Goal: Information Seeking & Learning: Learn about a topic

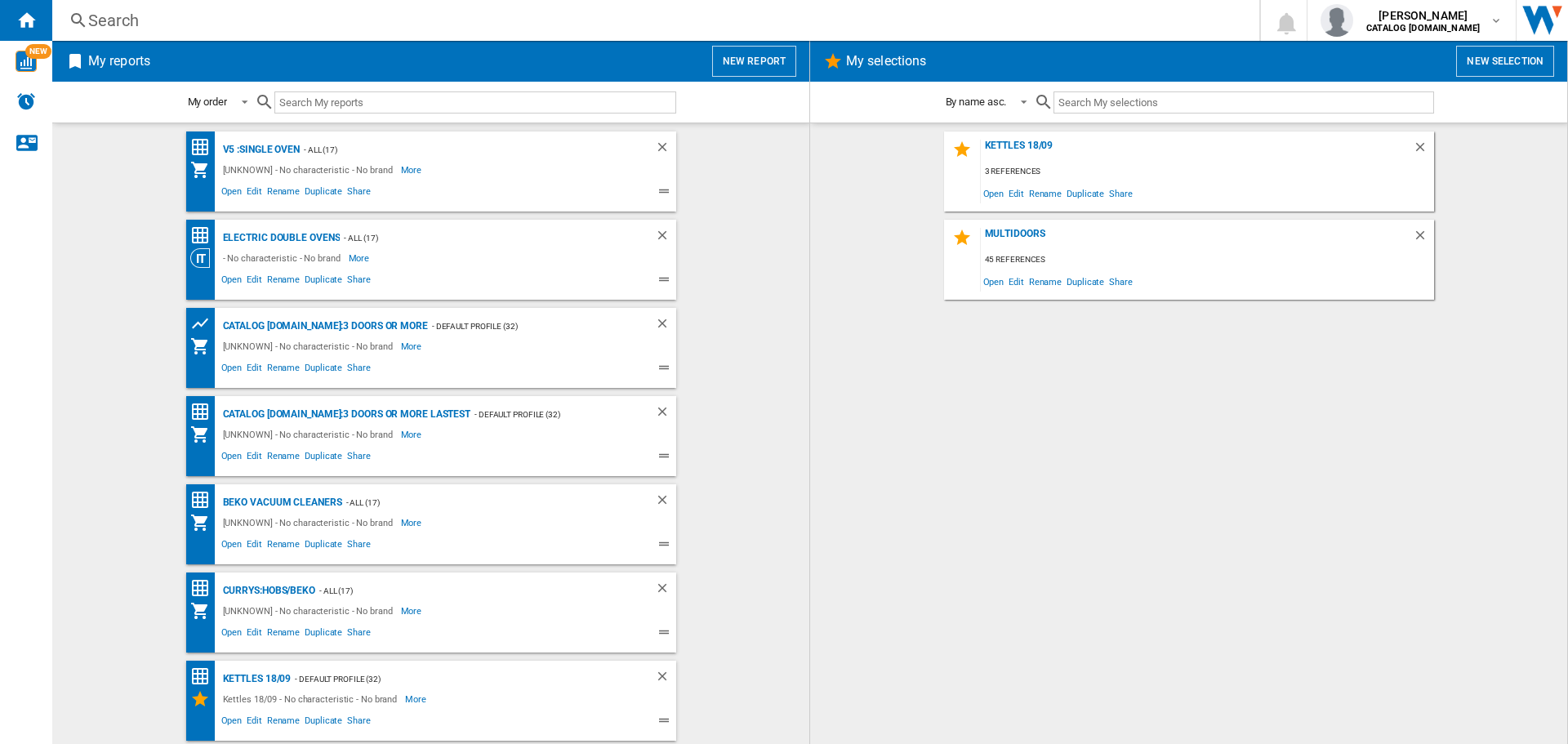
click at [411, 23] on div "Search" at bounding box center [652, 21] width 1129 height 23
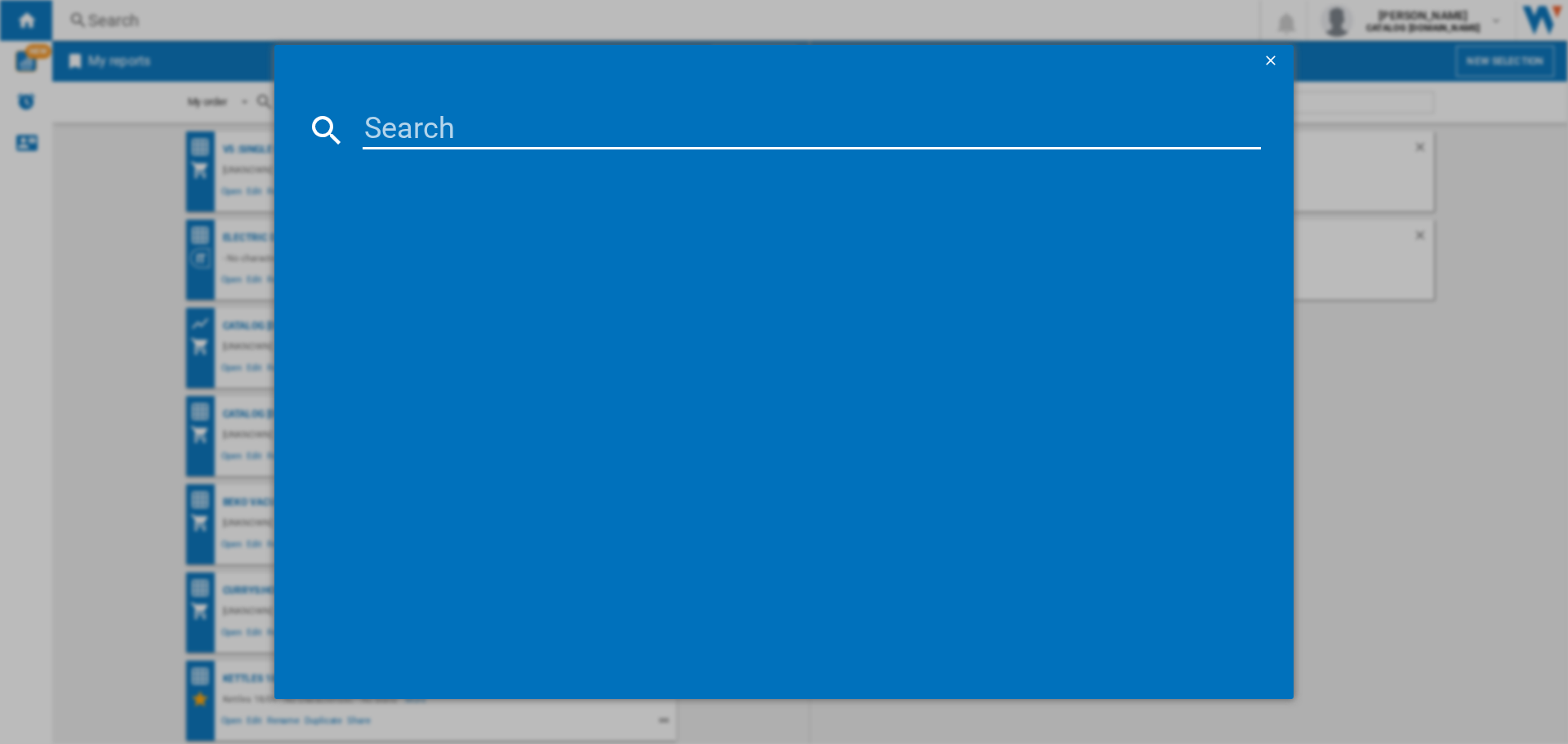
click at [495, 121] on input at bounding box center [813, 130] width 899 height 39
paste input "FIDCX403"
type input "FIDCX403"
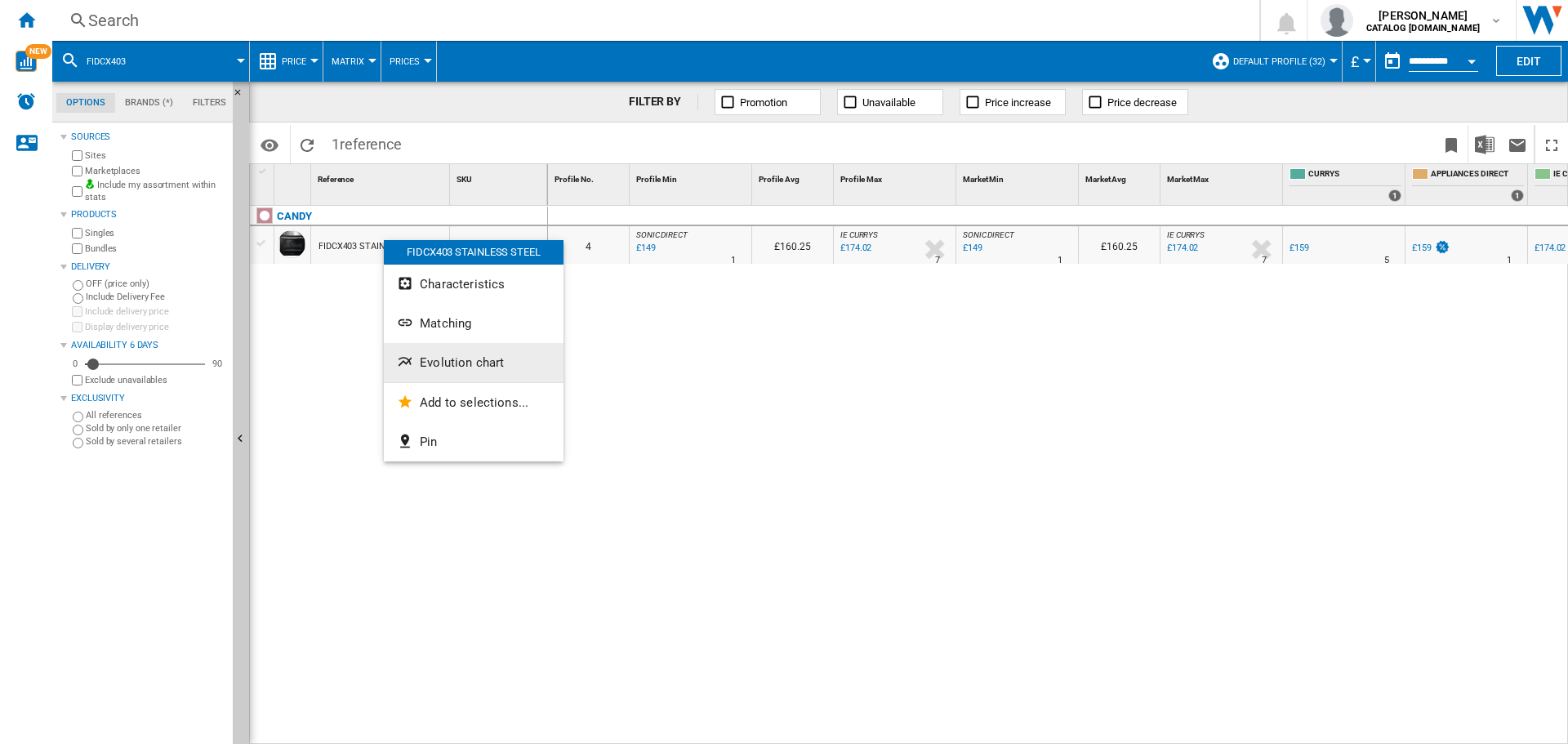
click at [443, 357] on span "Evolution chart" at bounding box center [462, 363] width 84 height 15
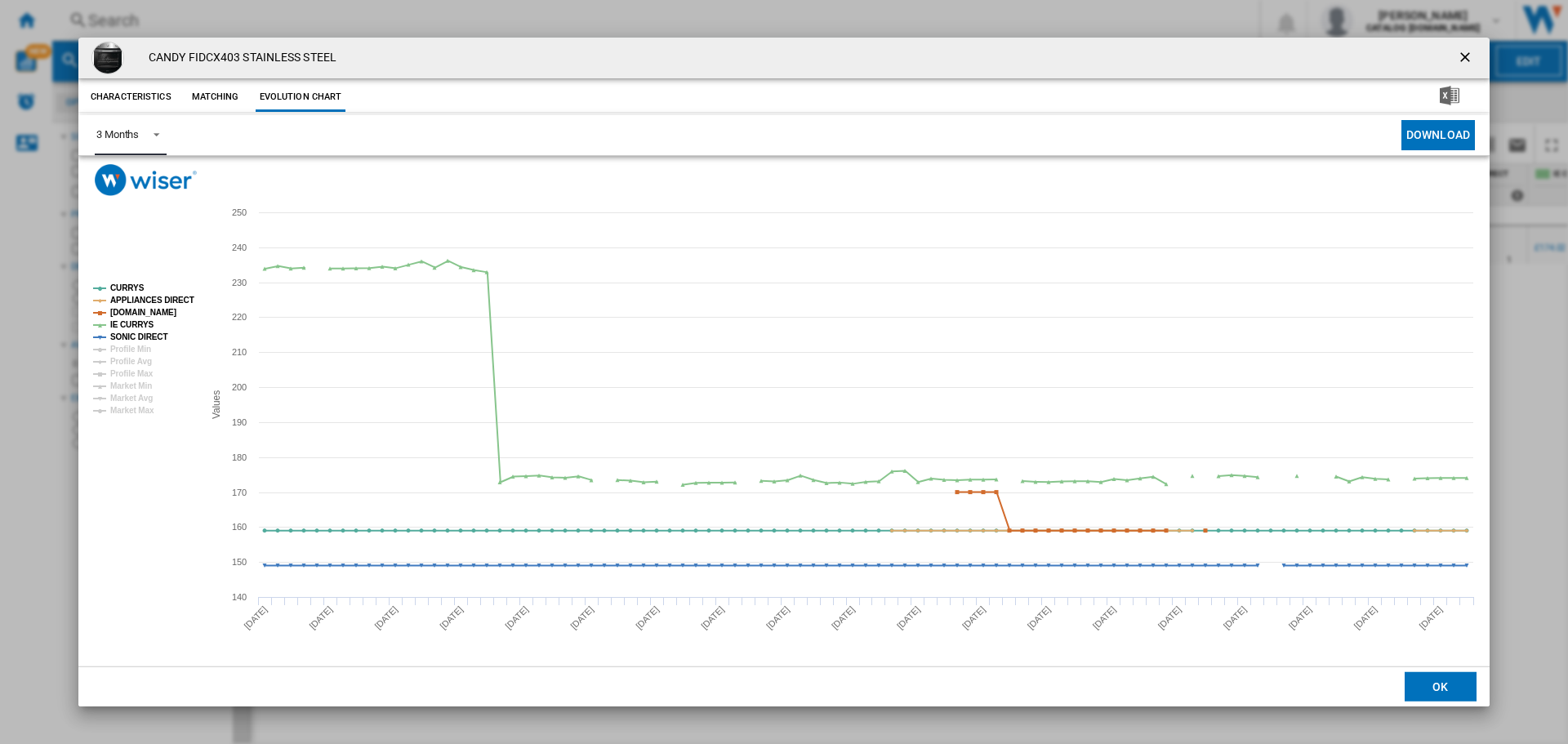
click at [149, 136] on span "Product popup" at bounding box center [151, 133] width 20 height 15
click at [141, 180] on md-option "6 Months" at bounding box center [139, 175] width 111 height 39
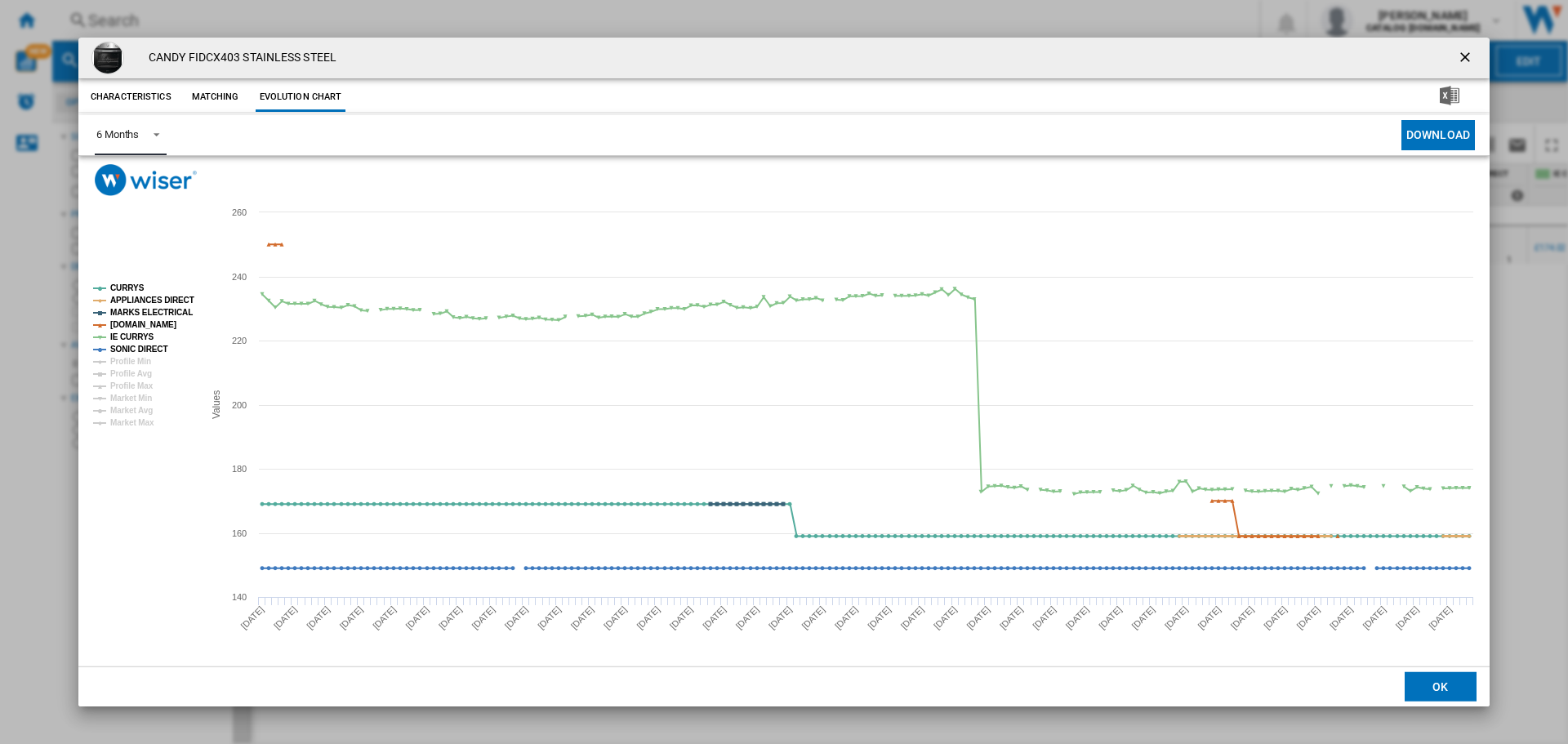
click at [148, 296] on tspan "APPLIANCES DIRECT" at bounding box center [153, 300] width 84 height 9
click at [141, 310] on tspan "MARKS ELECTRICAL" at bounding box center [152, 312] width 83 height 9
click at [142, 320] on tspan "[DOMAIN_NAME]" at bounding box center [144, 325] width 67 height 9
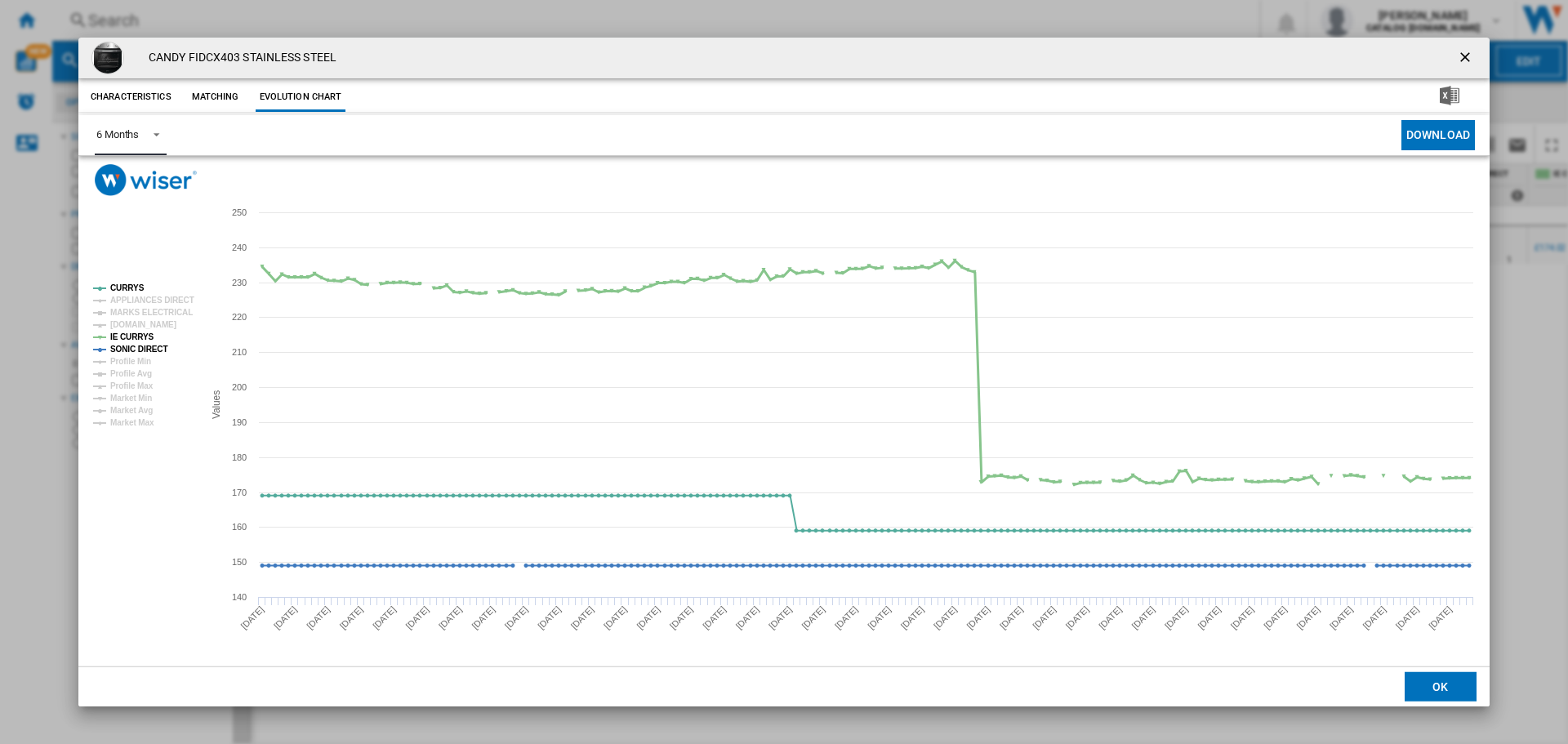
click at [141, 332] on tspan "IE CURRYS" at bounding box center [132, 337] width 44 height 9
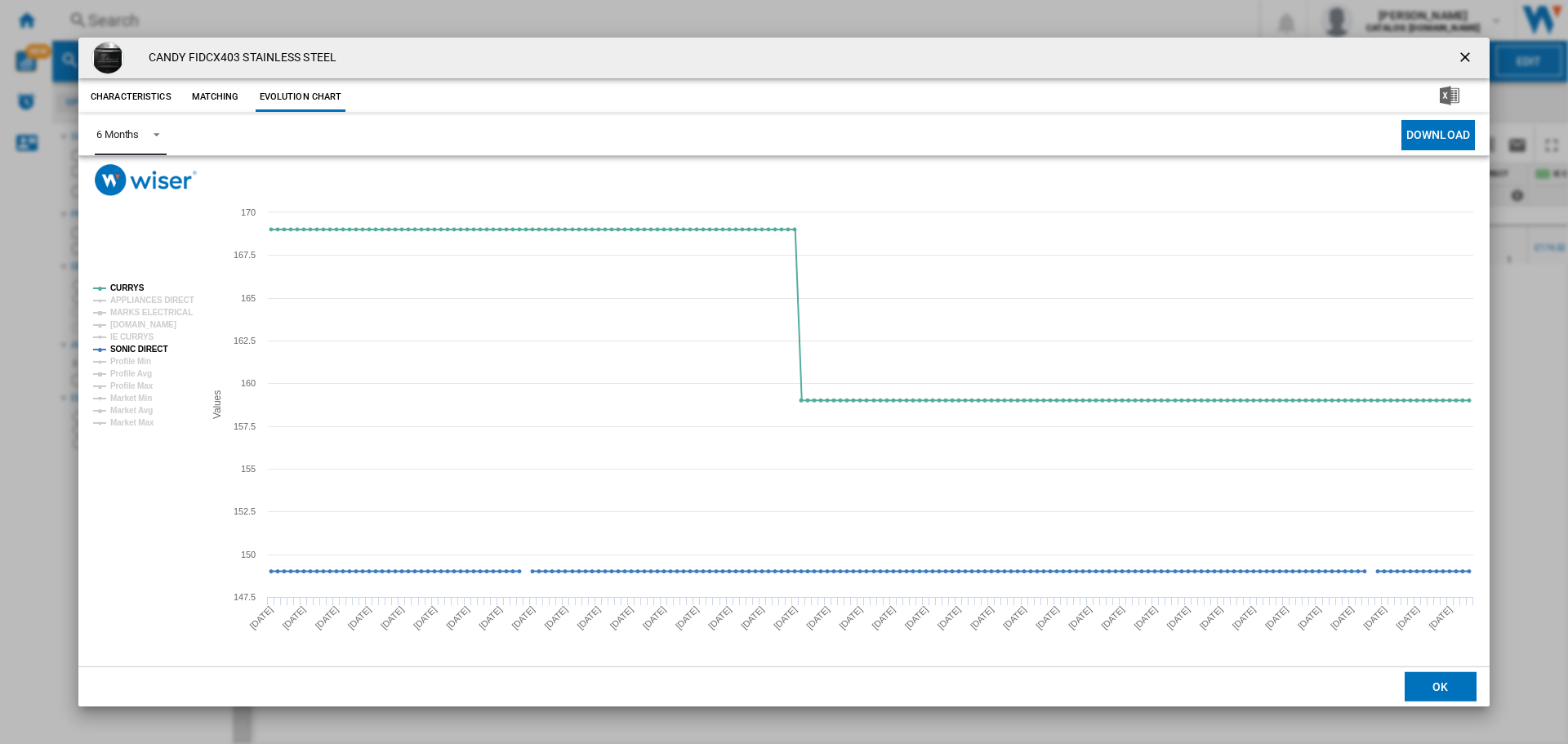
click at [142, 339] on tspan "IE CURRYS" at bounding box center [132, 337] width 44 height 9
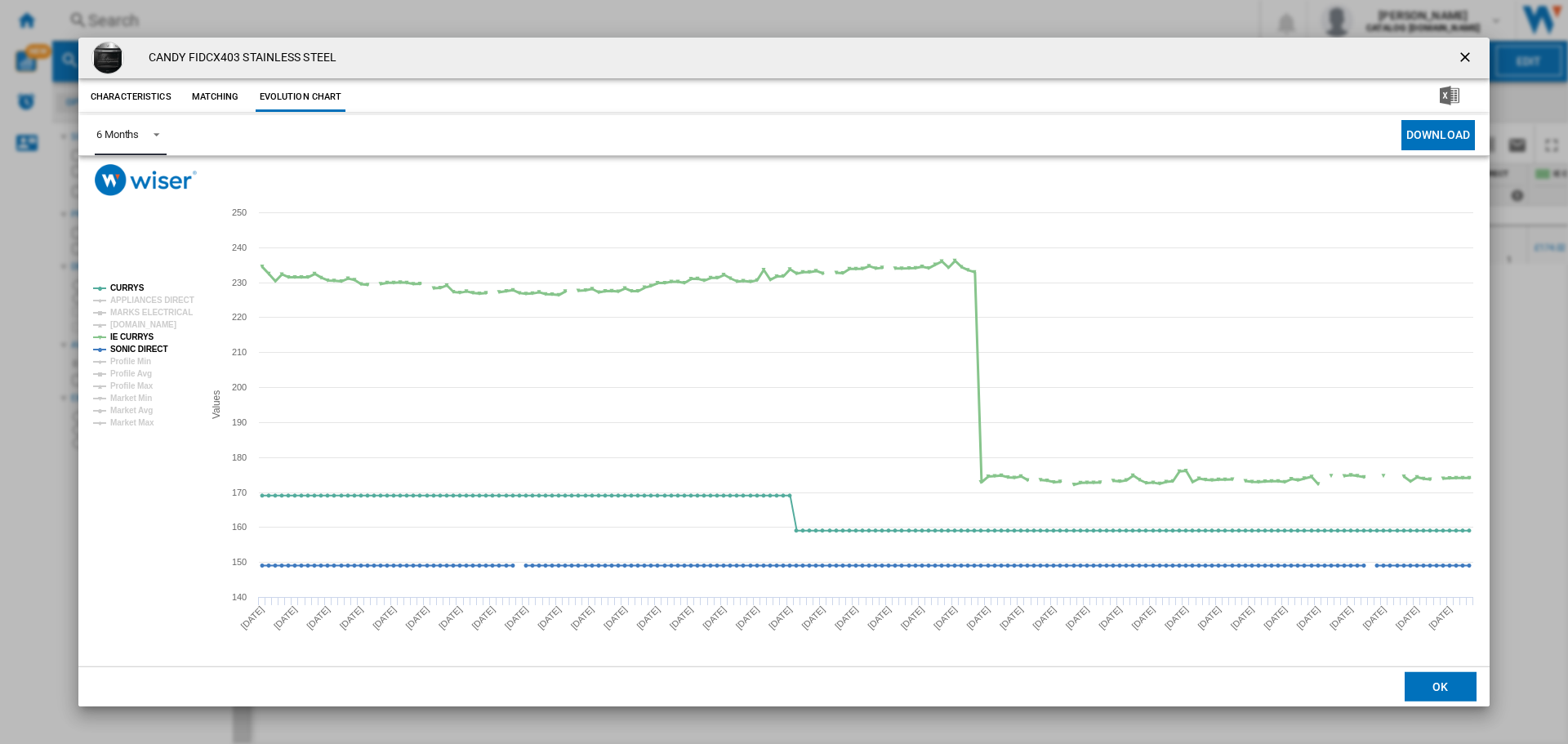
click at [142, 340] on tspan "IE CURRYS" at bounding box center [132, 337] width 44 height 9
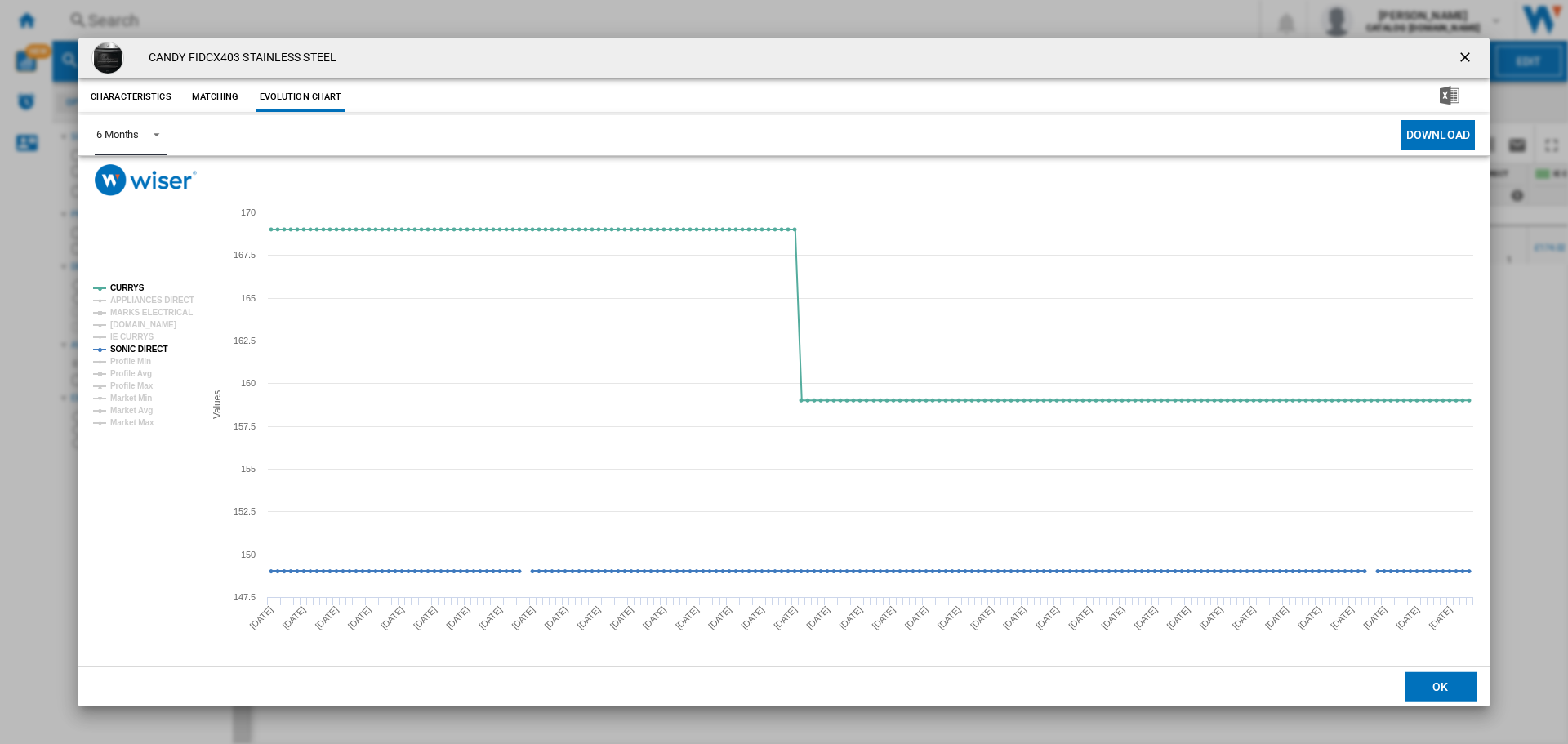
click at [142, 349] on tspan "SONIC DIRECT" at bounding box center [139, 349] width 57 height 9
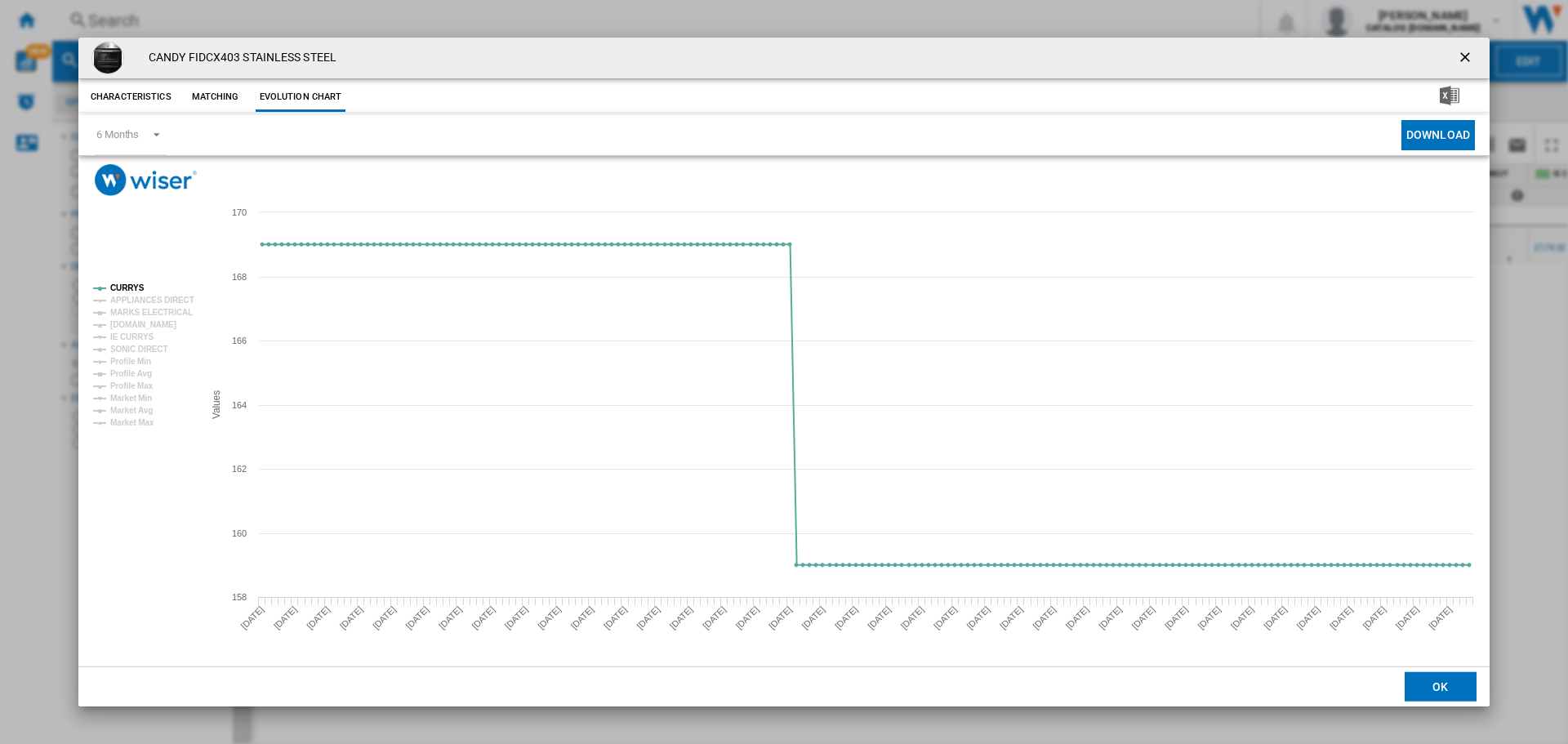
click at [1454, 59] on button "Product popup" at bounding box center [1467, 57] width 33 height 33
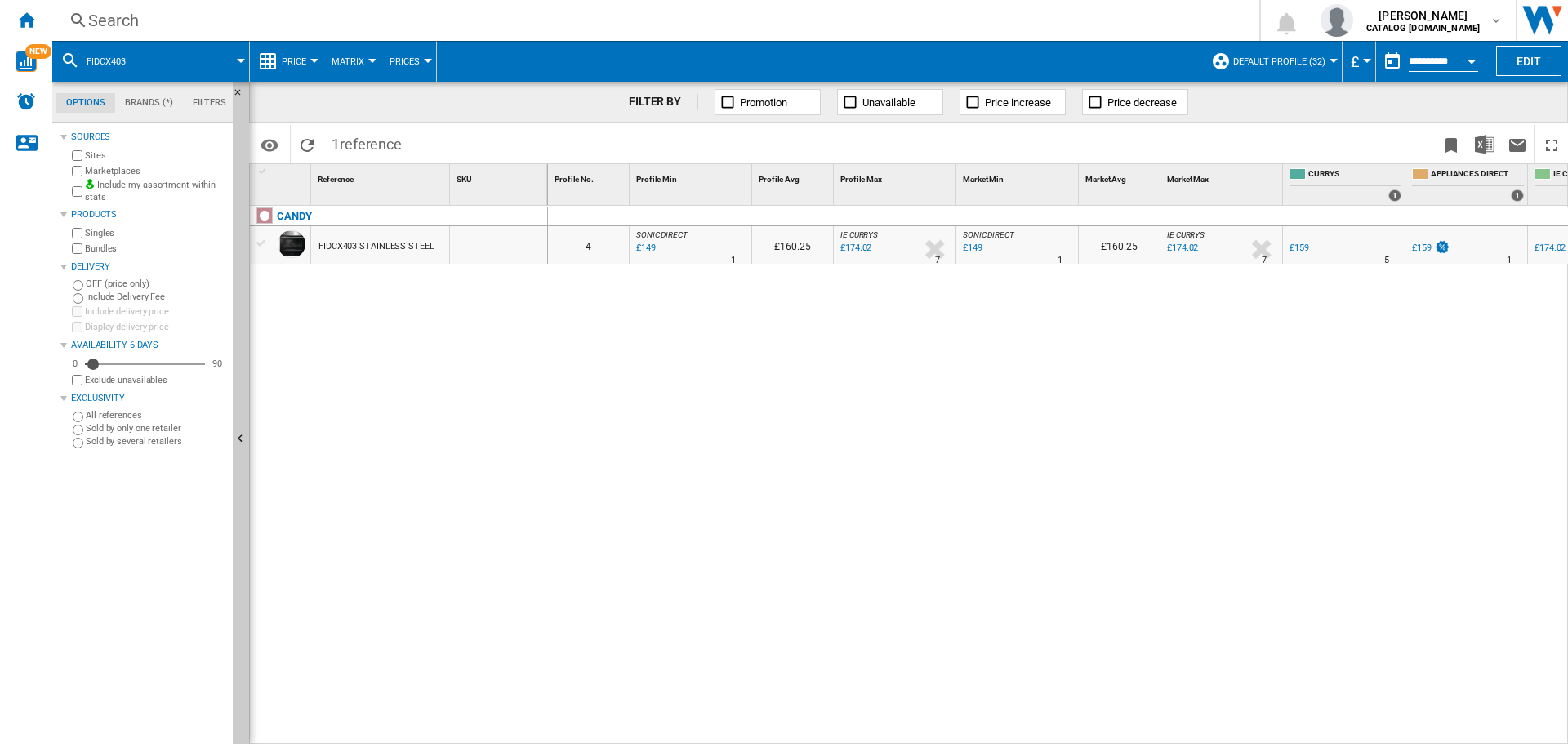
click at [376, 26] on div "Search" at bounding box center [652, 21] width 1129 height 23
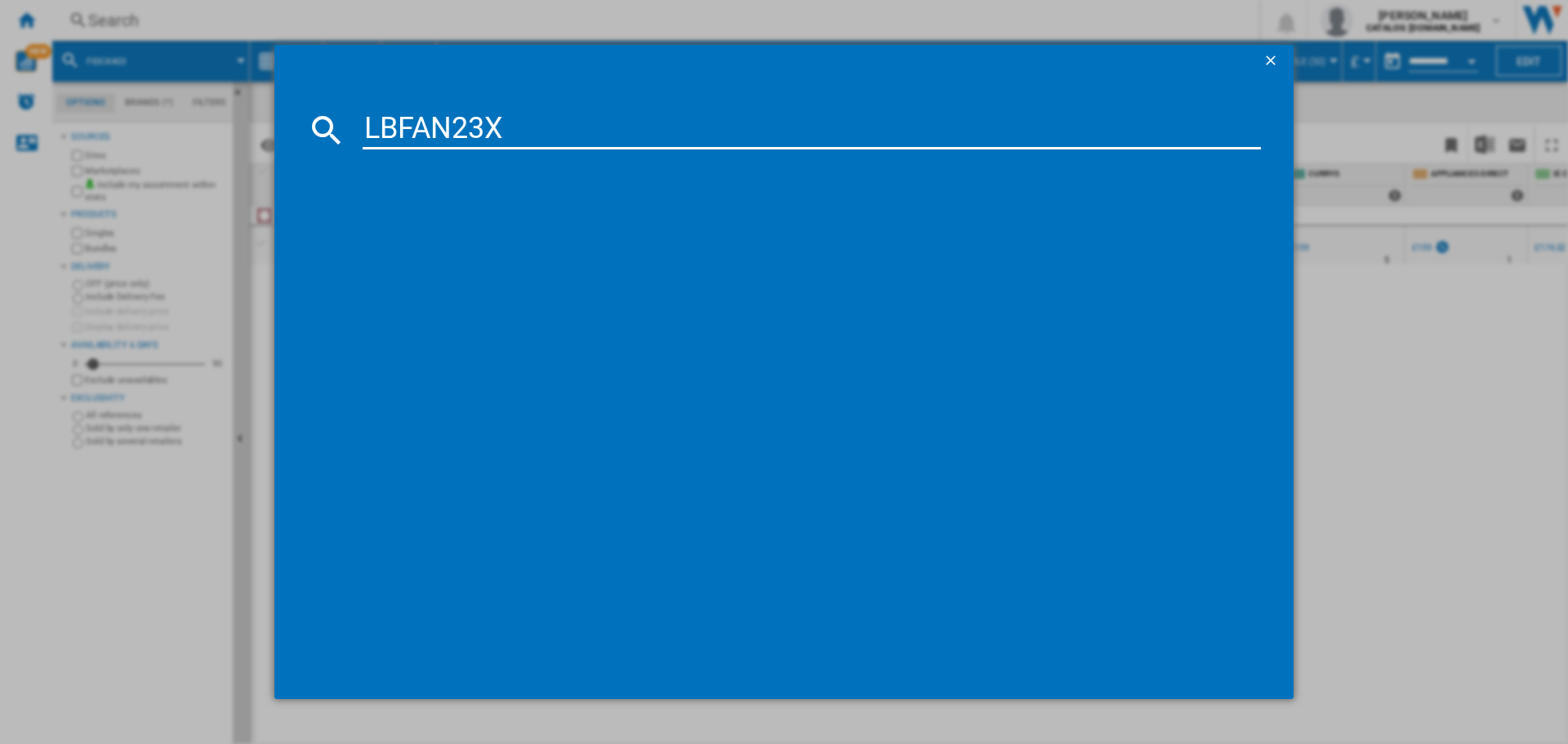
type input "LBFAN23X"
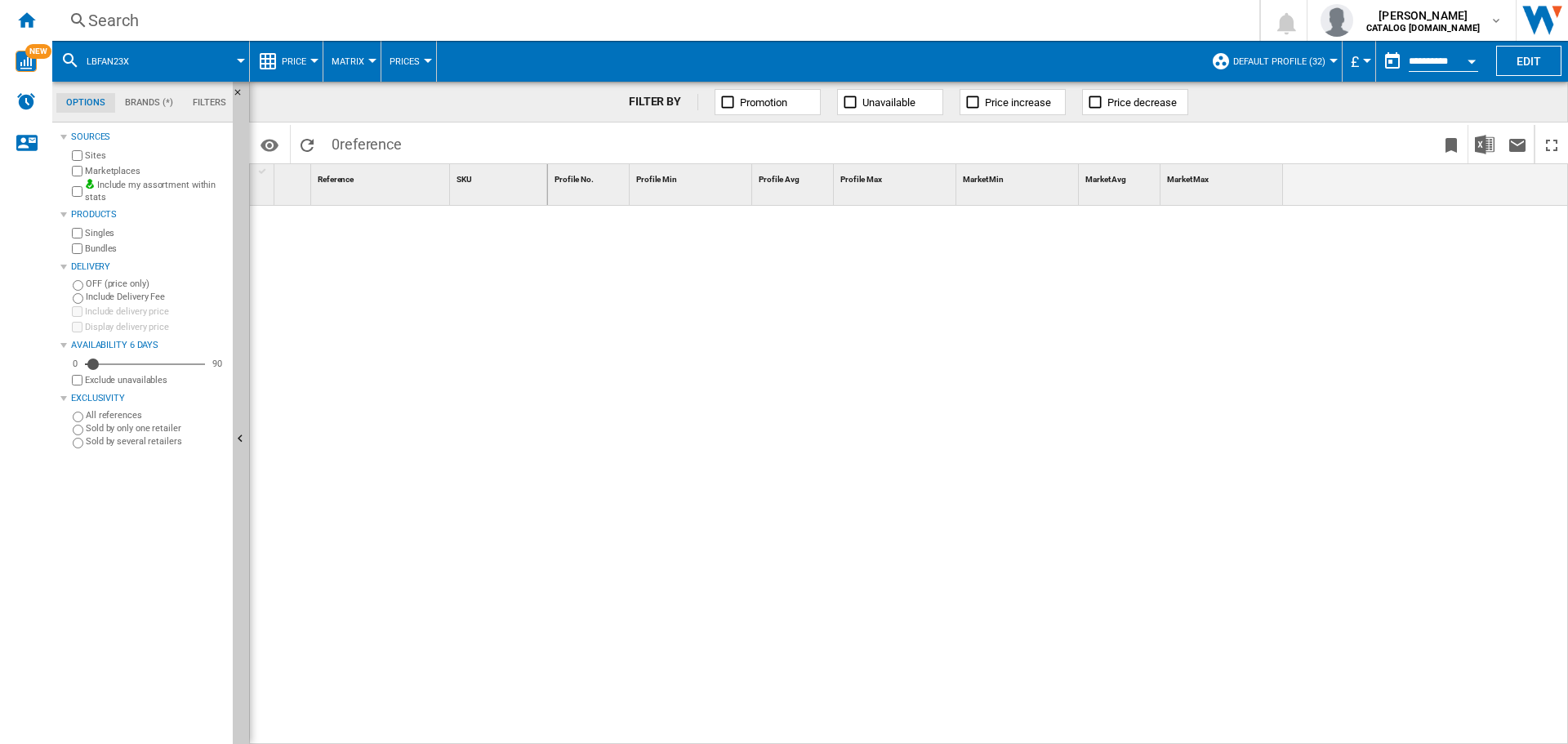
click at [334, 21] on div "Search" at bounding box center [652, 21] width 1129 height 23
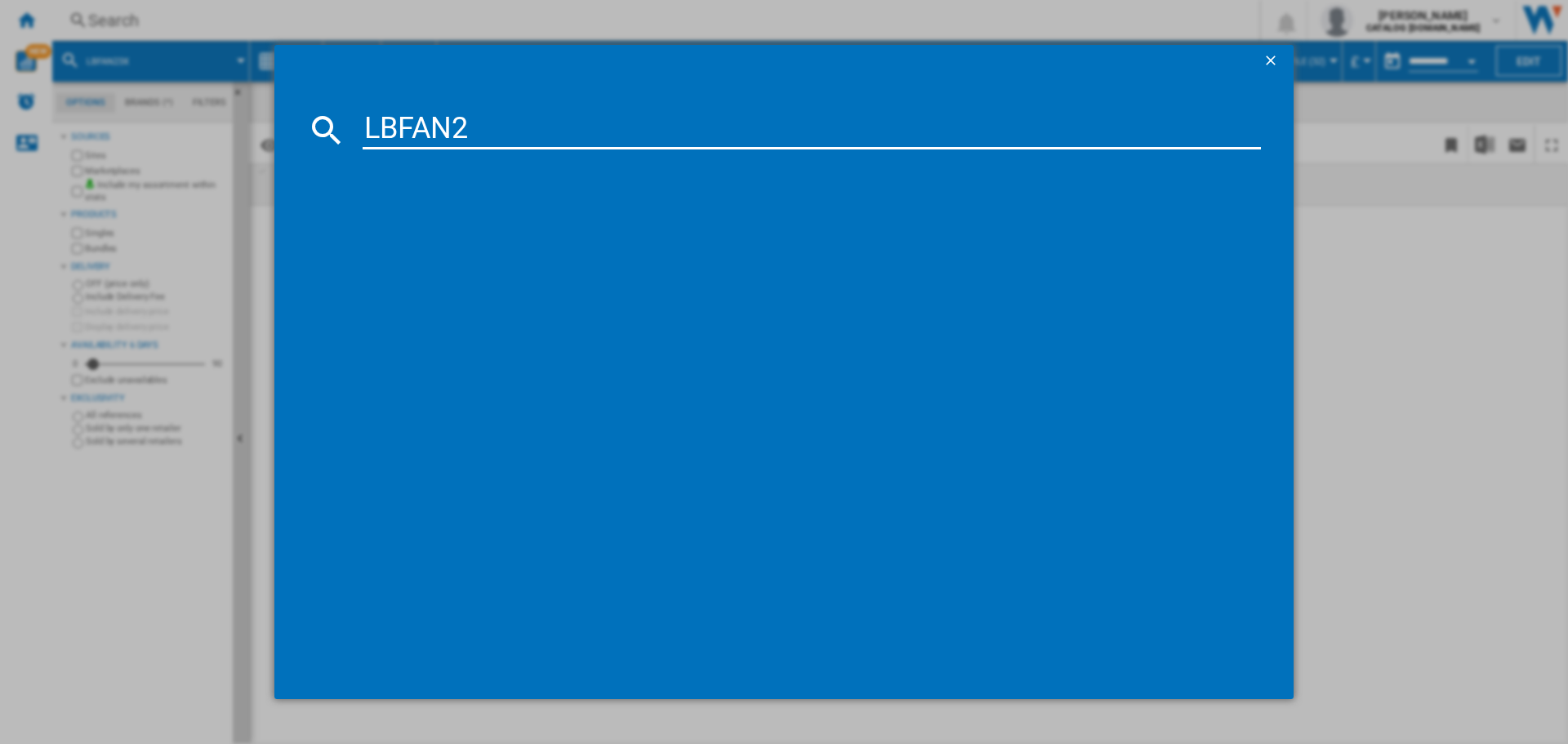
type input "LBFAN23"
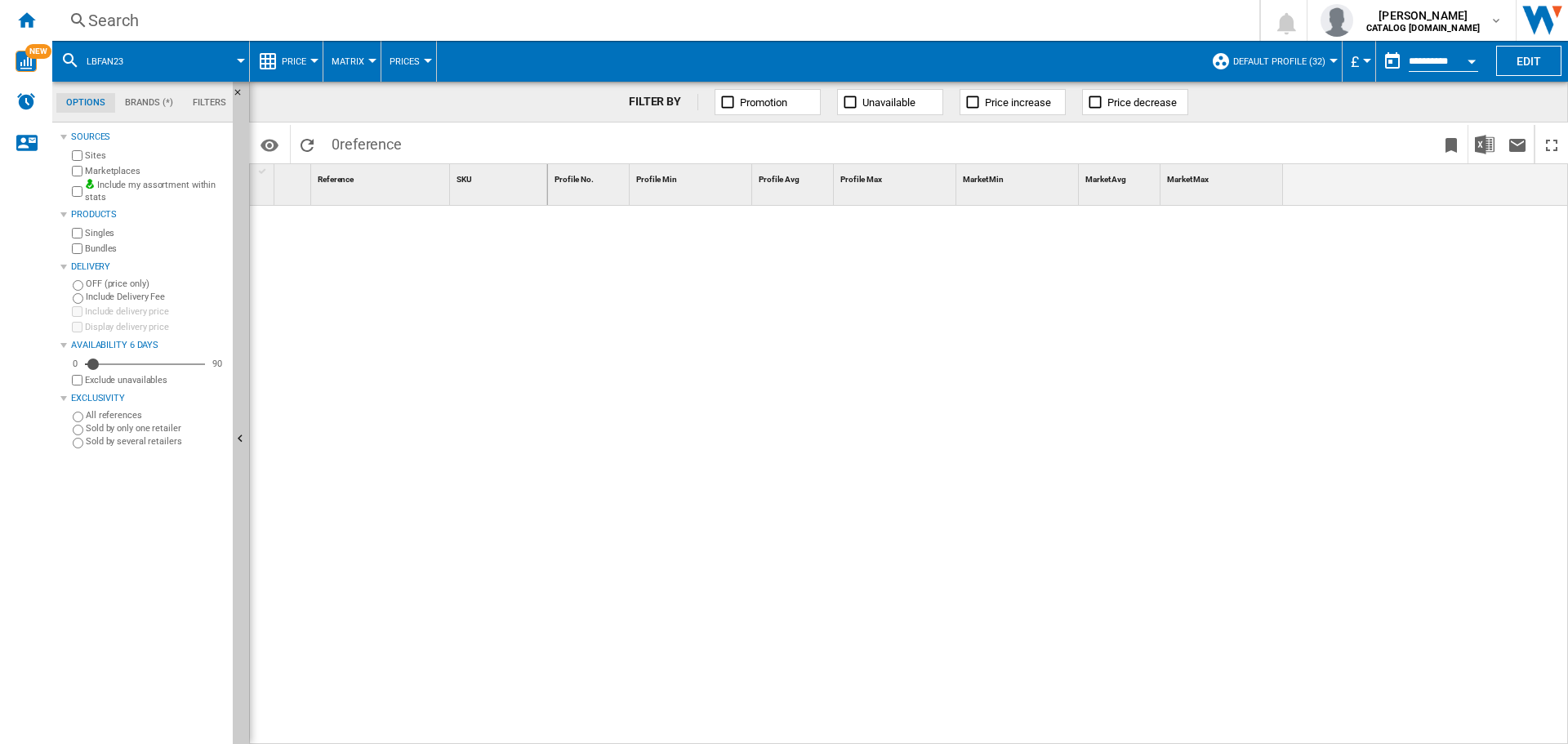
click at [343, 16] on div "Search" at bounding box center [652, 21] width 1129 height 23
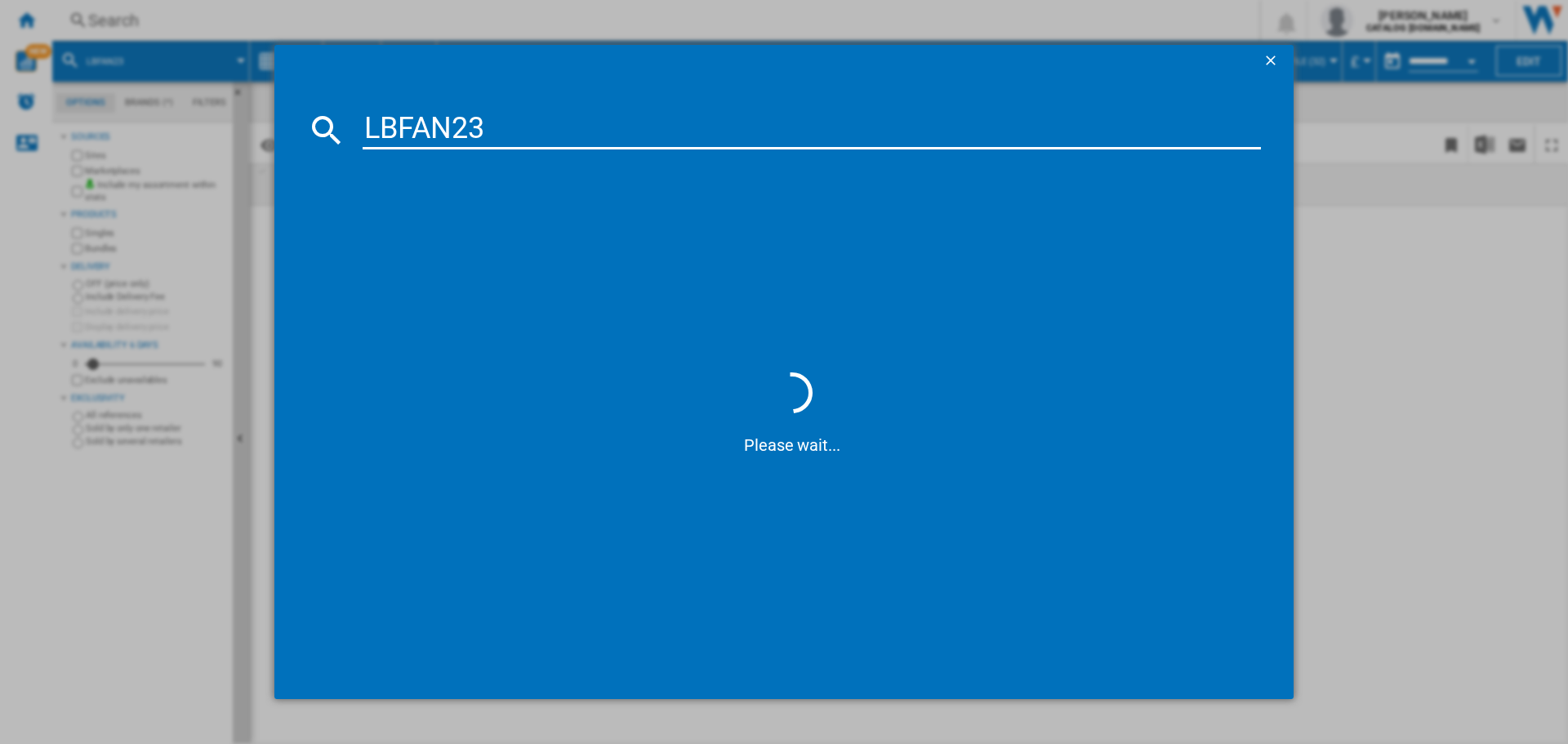
type input "LBFAN23X"
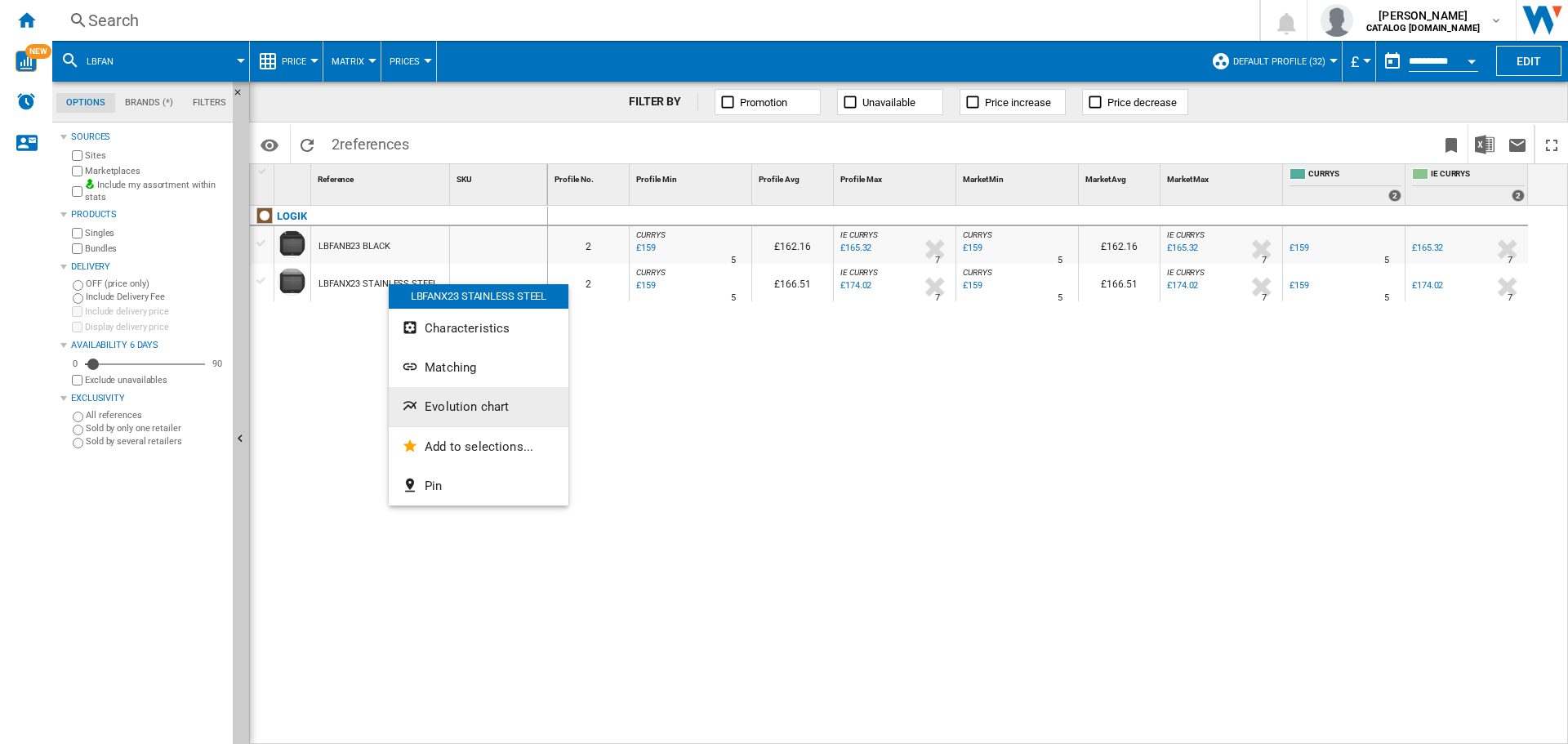
click at [498, 406] on span "Evolution chart" at bounding box center [467, 407] width 84 height 15
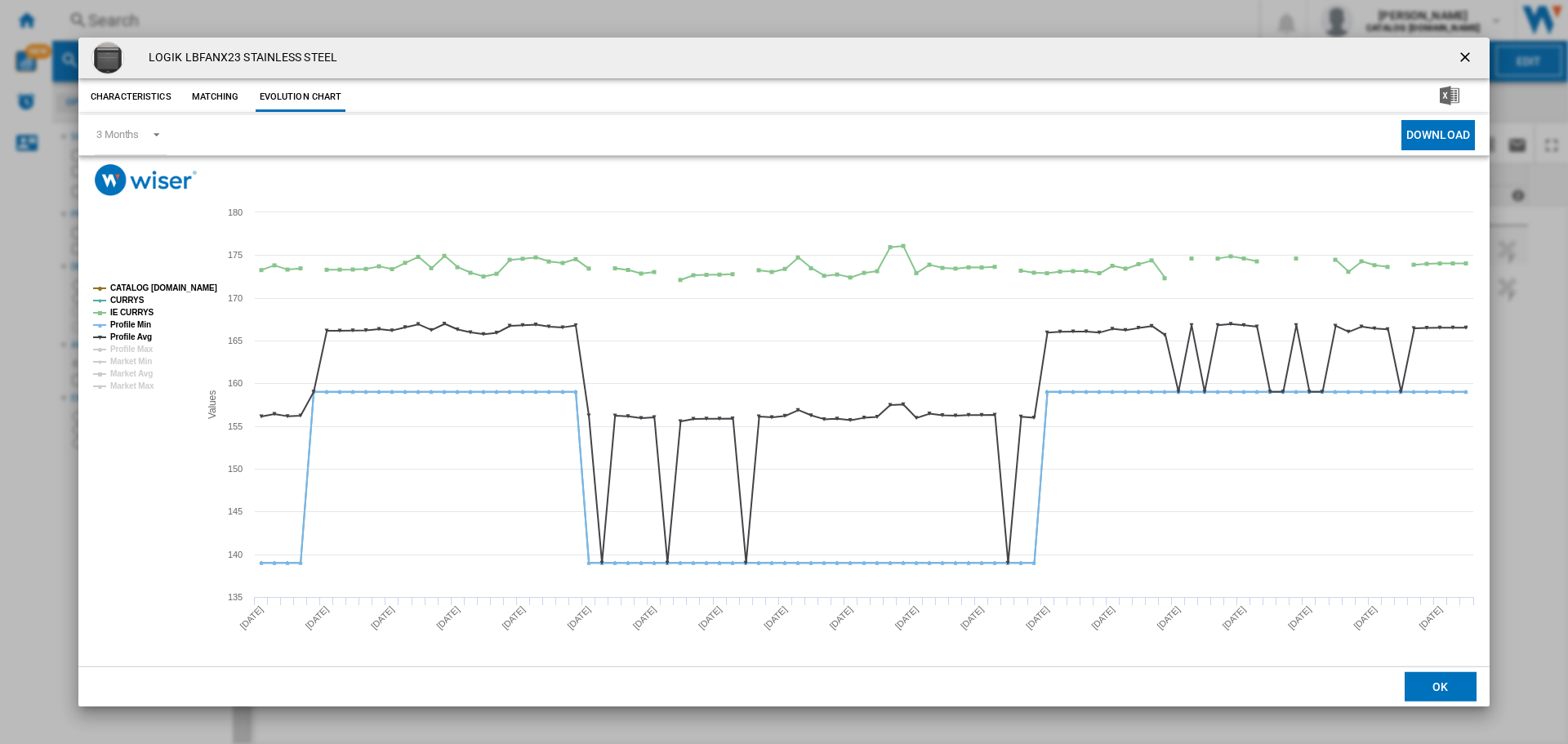
click at [155, 287] on tspan "CATALOG [DOMAIN_NAME]" at bounding box center [164, 288] width 107 height 9
click at [124, 312] on tspan "IE CURRYS" at bounding box center [132, 312] width 44 height 9
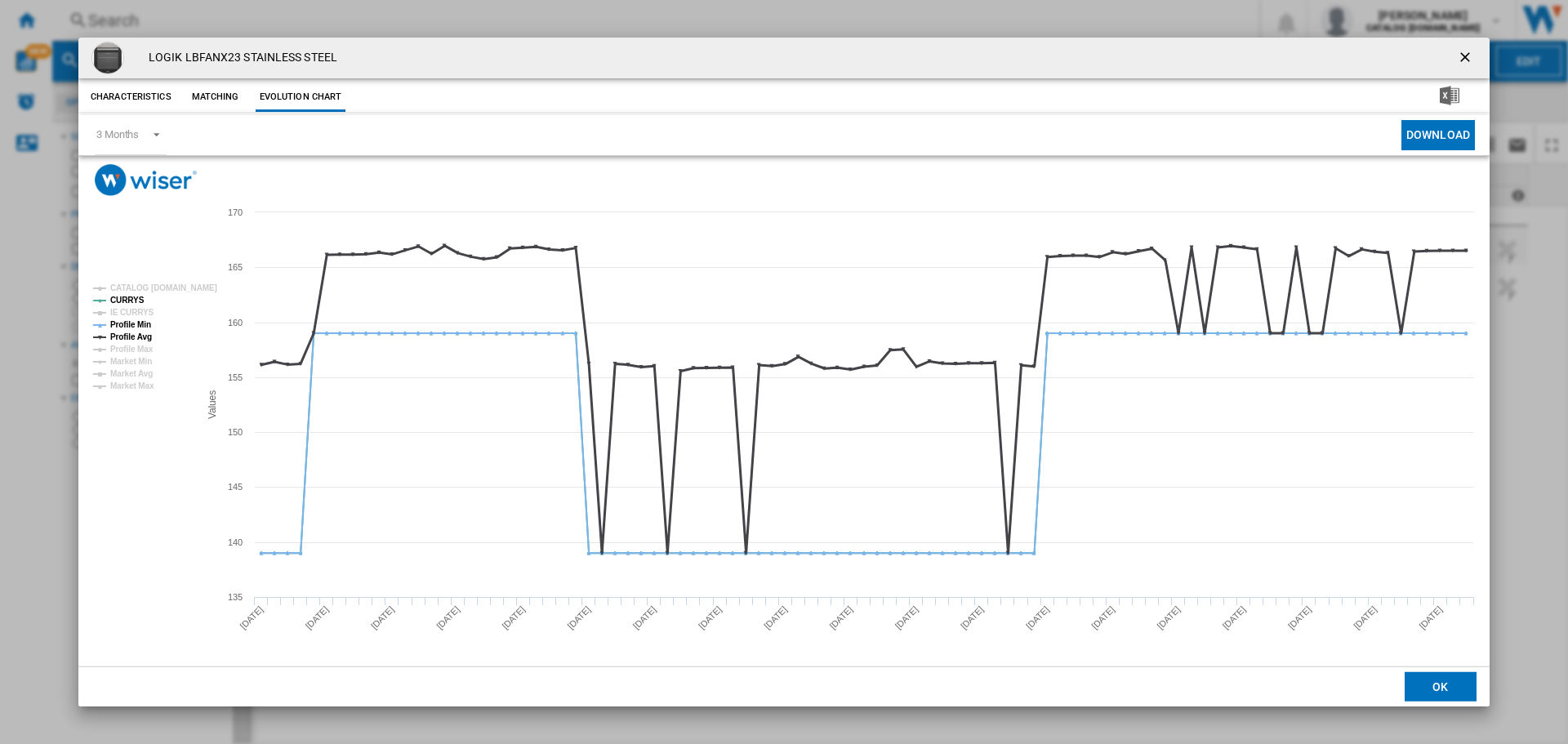
click at [127, 332] on tspan "Profile Avg" at bounding box center [131, 337] width 41 height 9
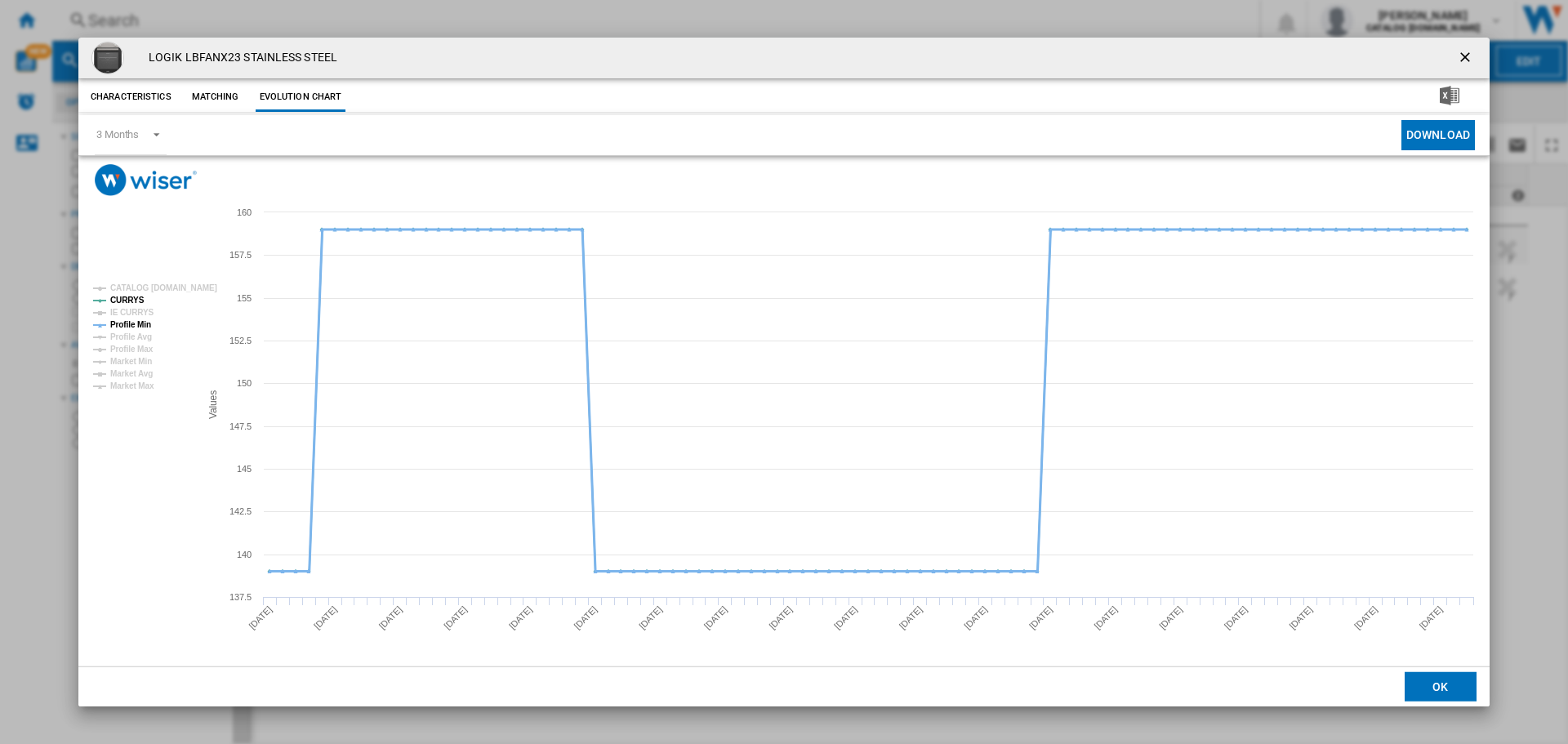
click at [129, 324] on tspan "Profile Min" at bounding box center [131, 325] width 41 height 9
